Goal: Find specific page/section: Find specific page/section

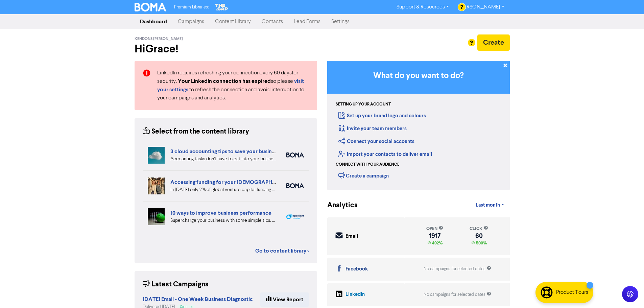
click at [269, 21] on link "Contacts" at bounding box center [272, 22] width 32 height 14
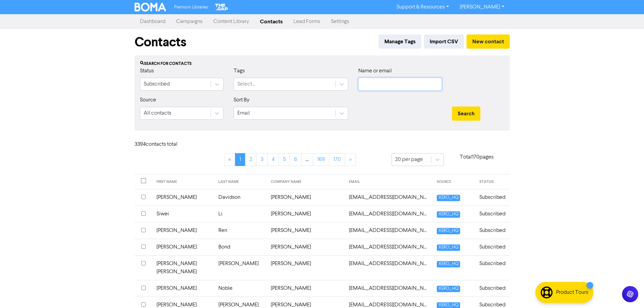
click at [409, 84] on input "text" at bounding box center [400, 84] width 84 height 13
type input "Enlim"
click at [452, 107] on button "Search" at bounding box center [466, 114] width 28 height 14
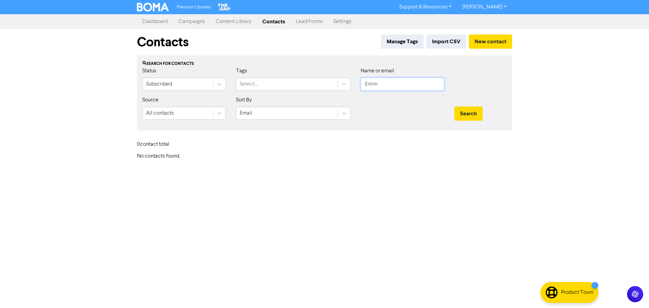
click at [417, 80] on input "Enlim" at bounding box center [403, 84] width 84 height 13
click at [416, 80] on input "Enlim" at bounding box center [403, 84] width 84 height 13
click at [416, 81] on input "Enlim" at bounding box center [403, 84] width 84 height 13
paste input "Cattle Creek Farm Limited"
type input "Cattle Creek Farm Limited"
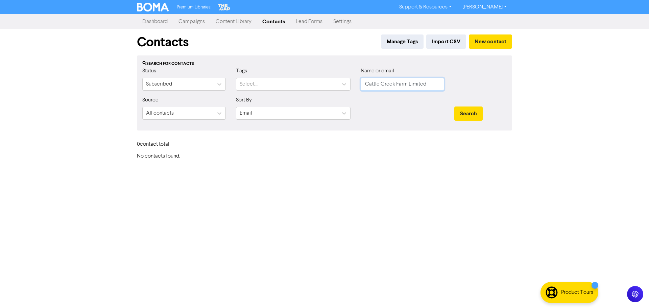
click at [455, 107] on button "Search" at bounding box center [469, 114] width 28 height 14
click at [464, 115] on button "Search" at bounding box center [469, 114] width 28 height 14
